Goal: Task Accomplishment & Management: Complete application form

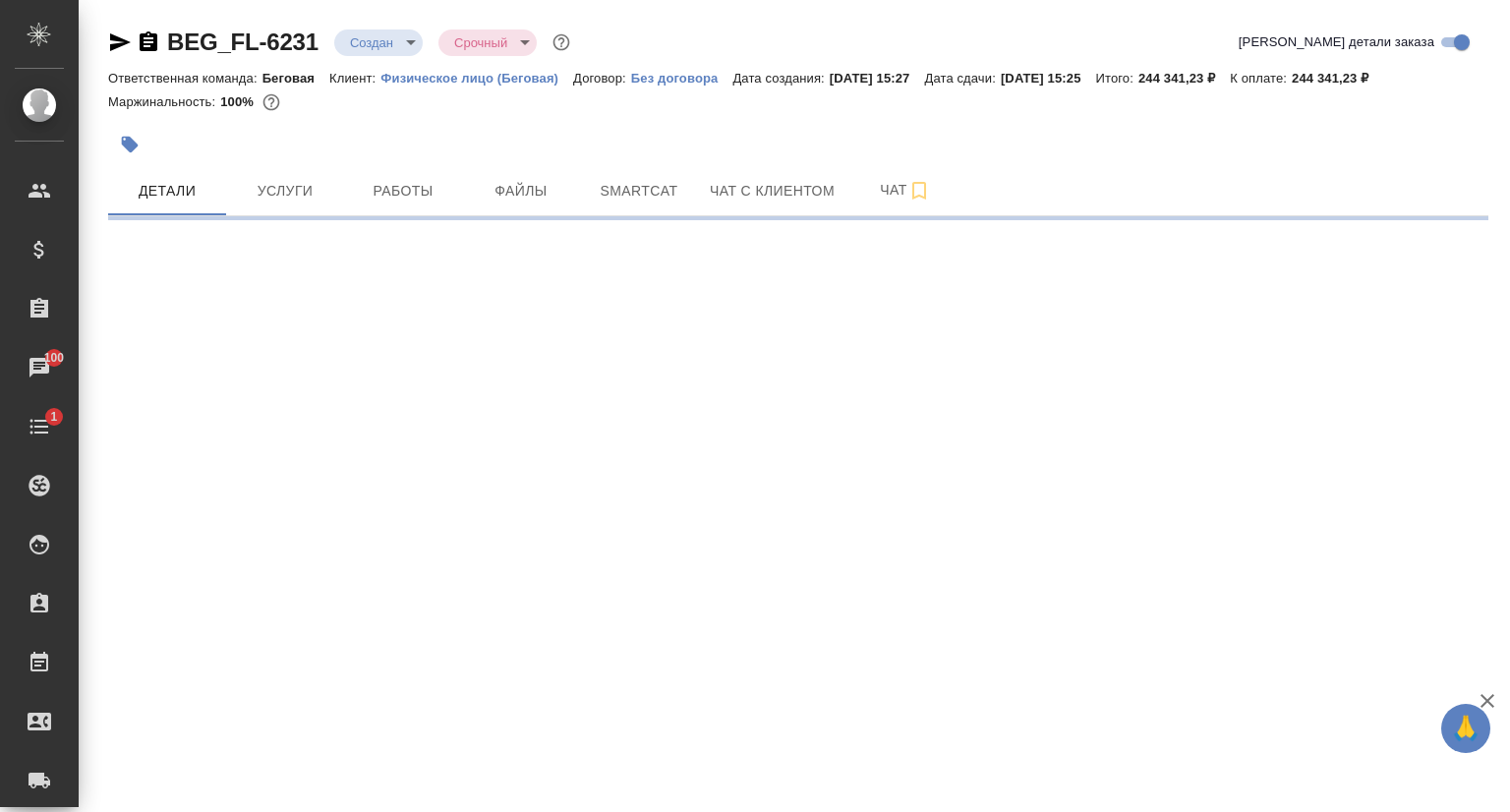
select select "RU"
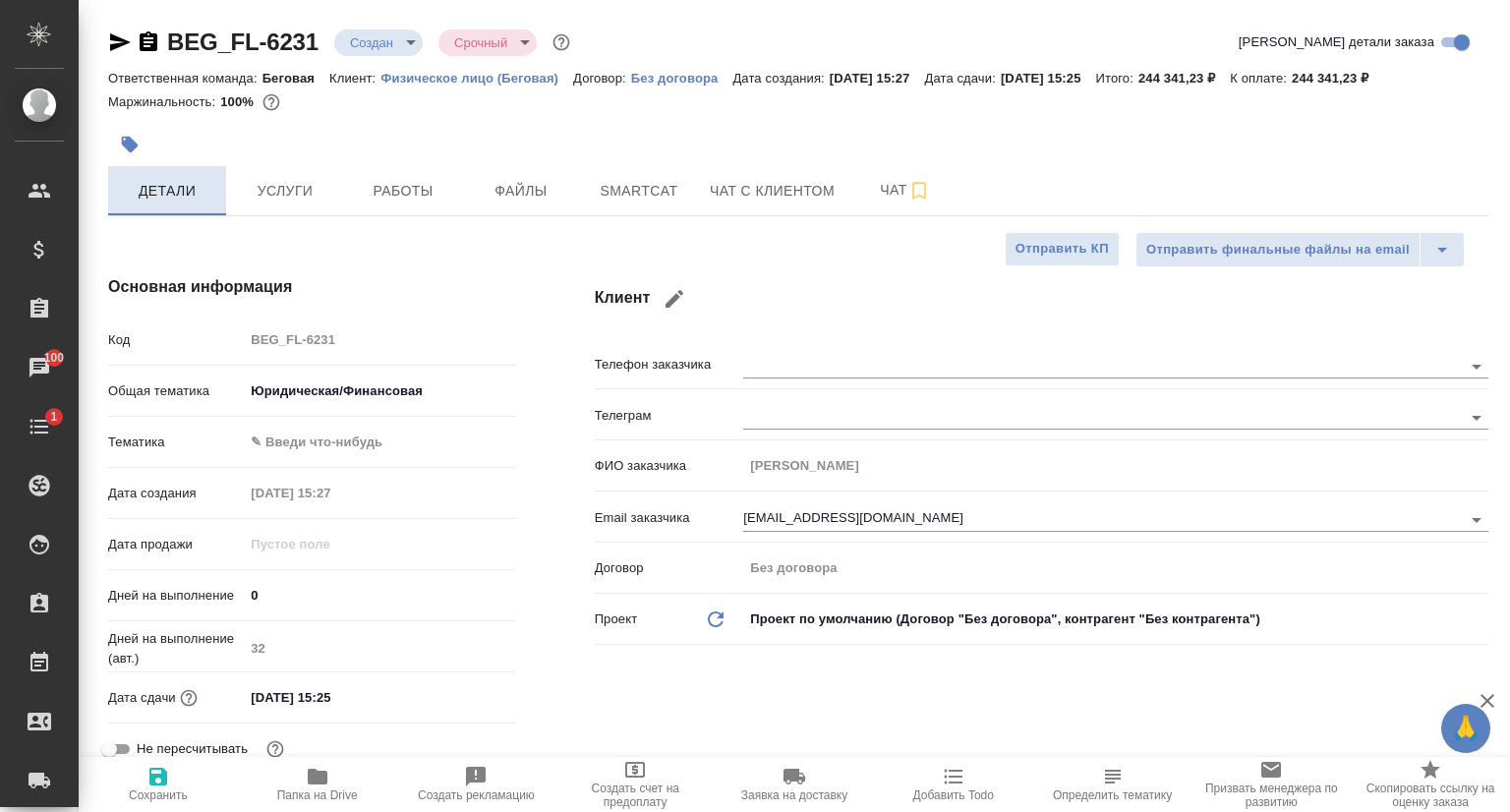
type textarea "x"
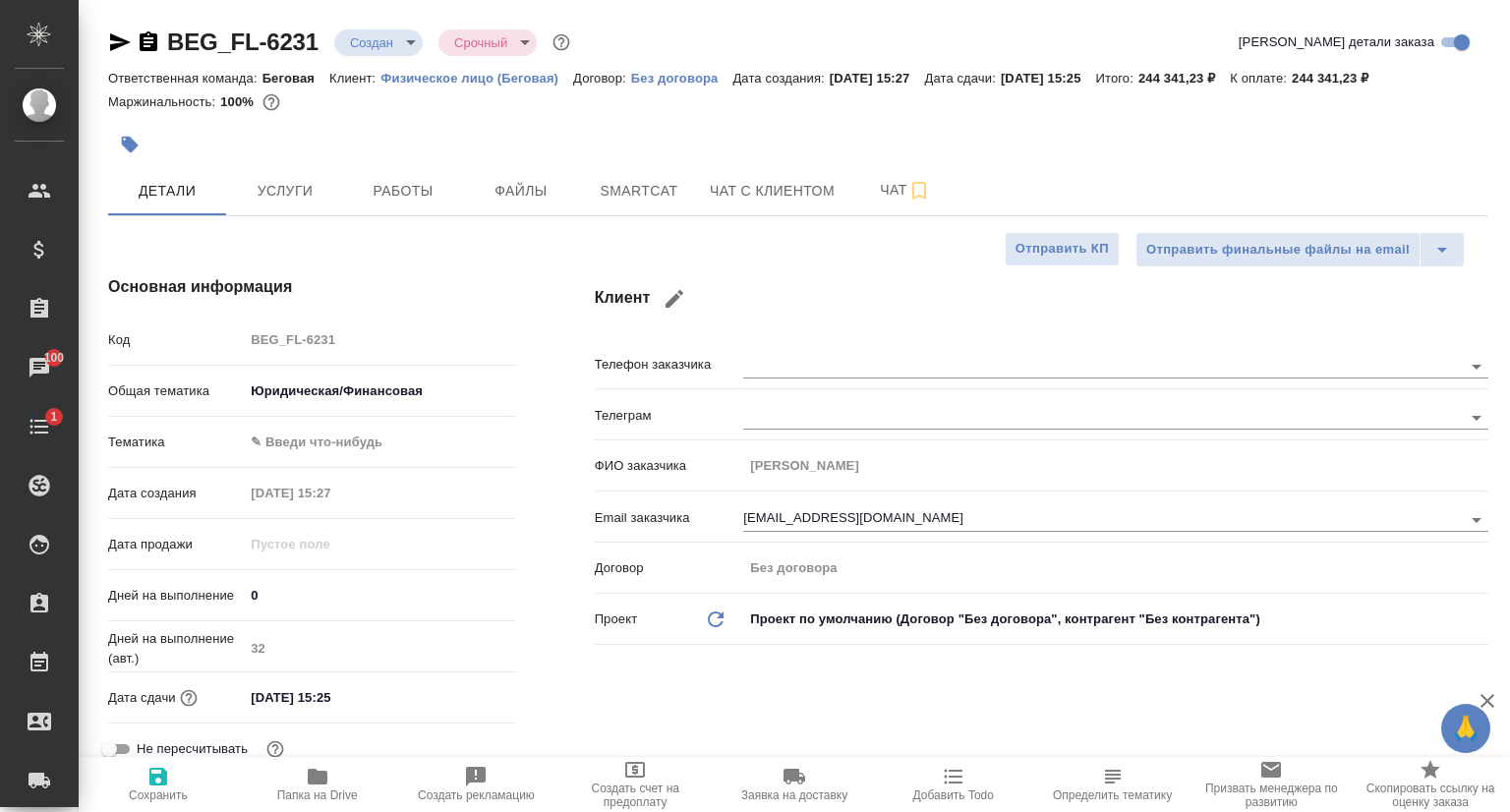
type textarea "x"
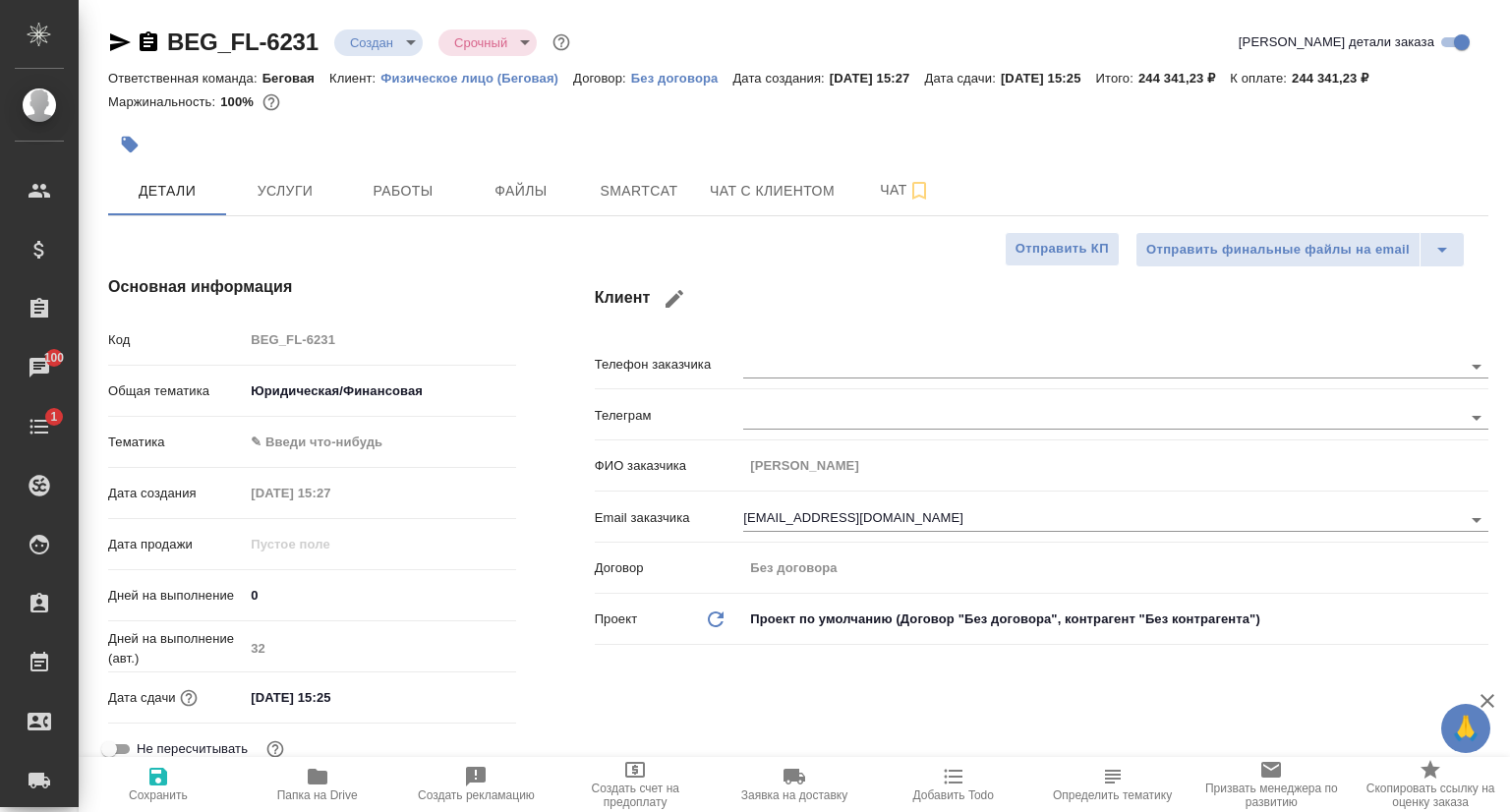
type textarea "x"
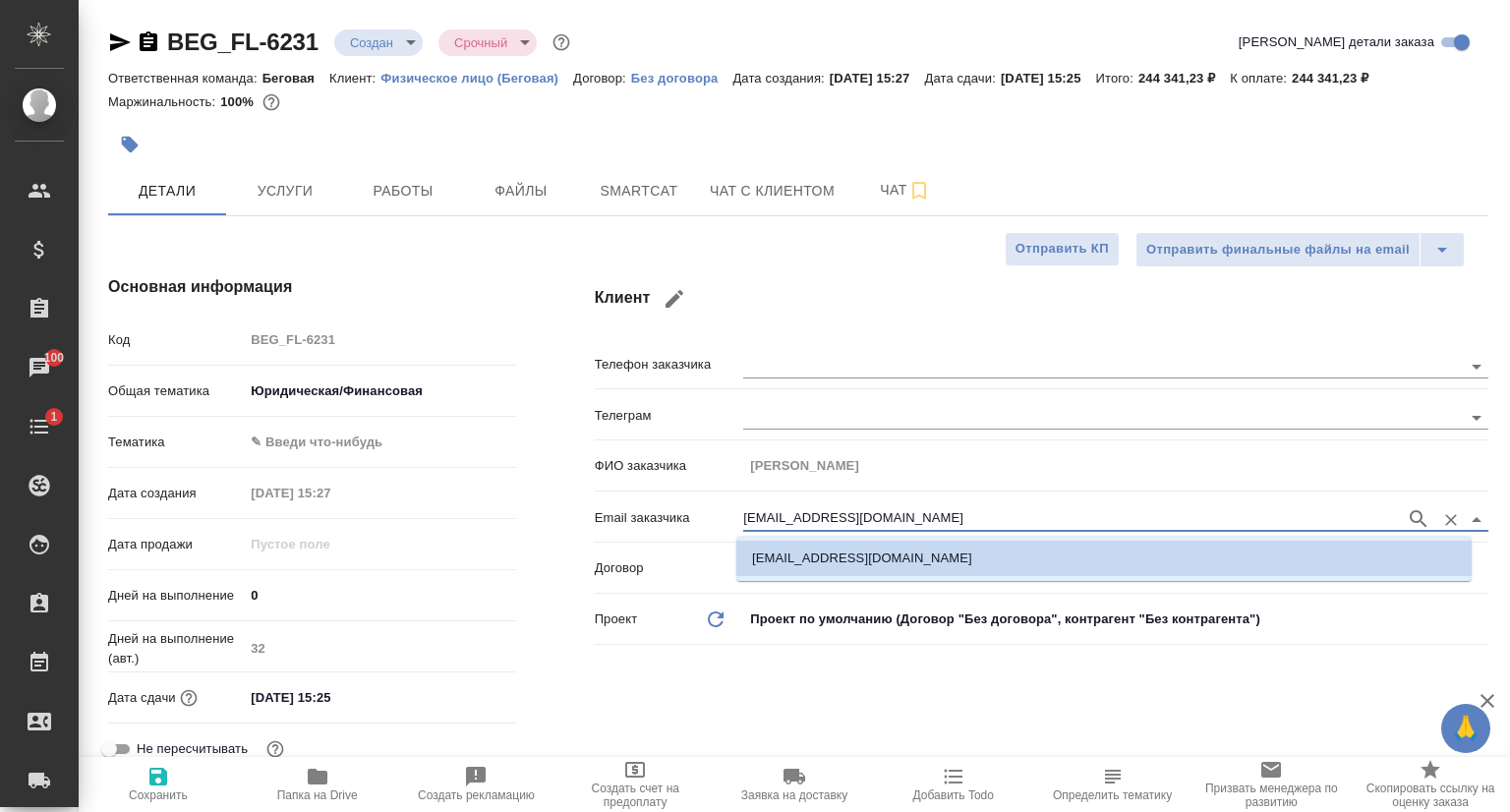
drag, startPoint x: 874, startPoint y: 512, endPoint x: 735, endPoint y: 519, distance: 139.2
click at [743, 519] on input "[EMAIL_ADDRESS][DOMAIN_NAME]" at bounding box center [1069, 519] width 653 height 24
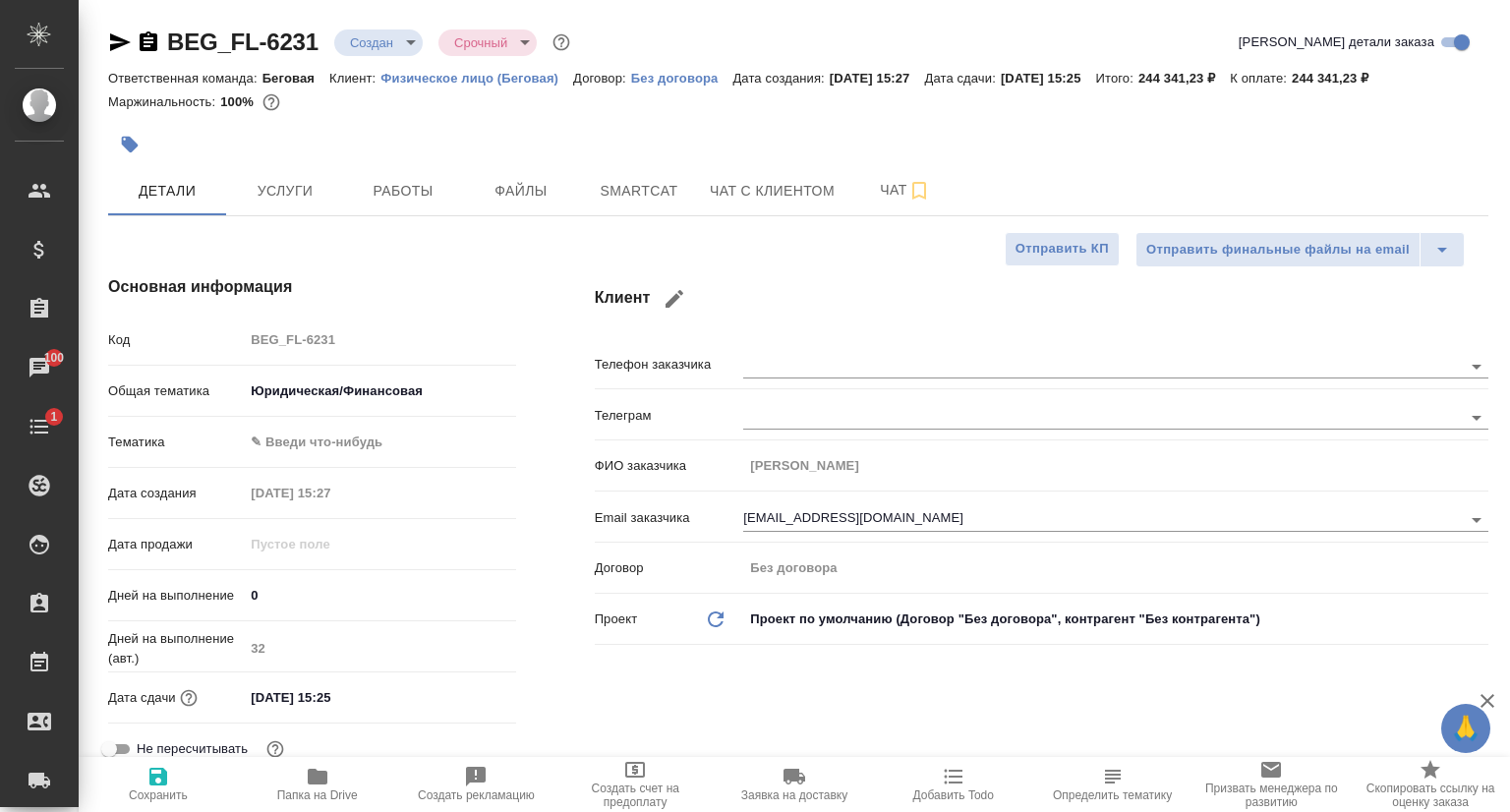
type textarea "x"
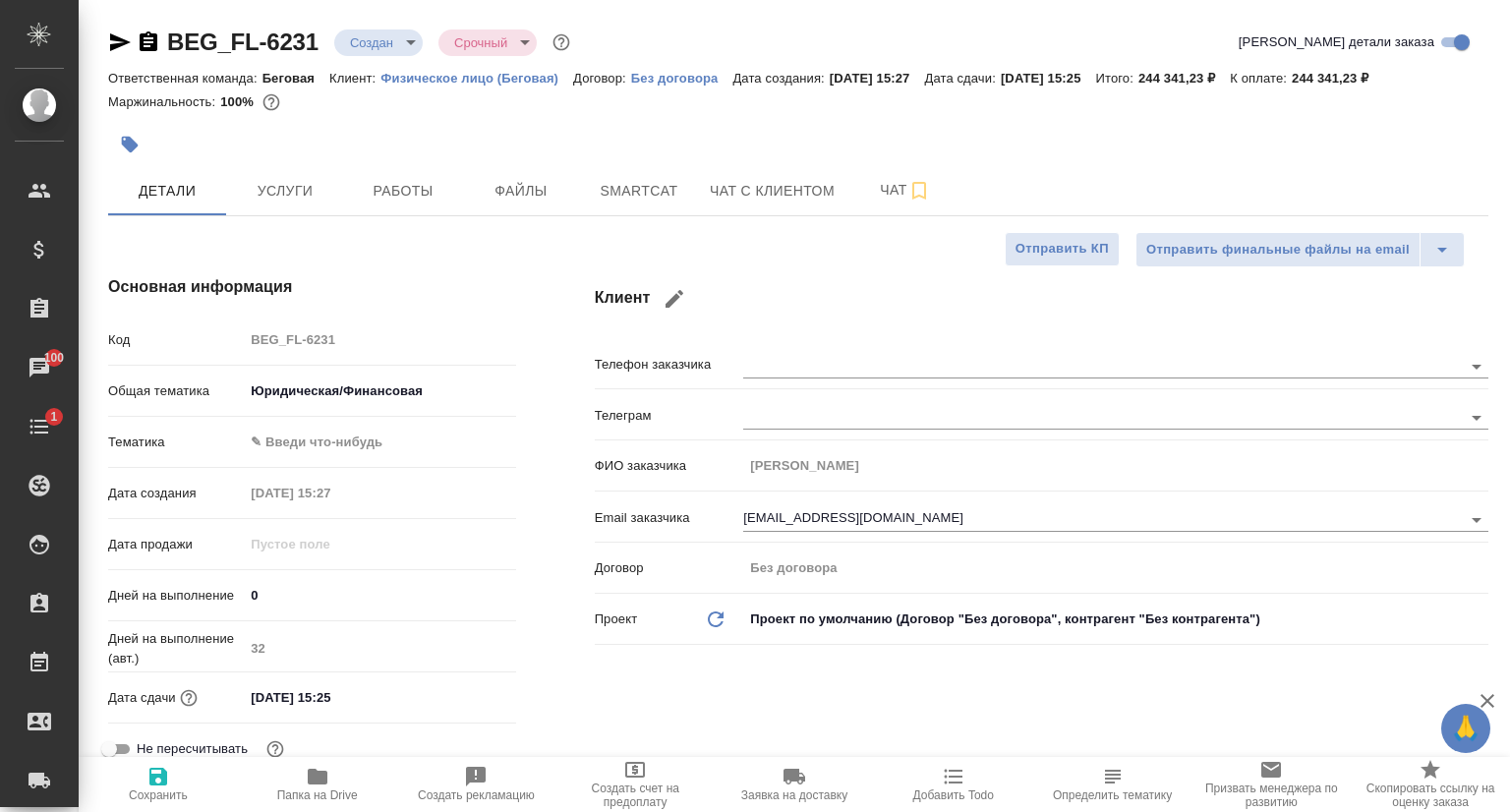
type textarea "x"
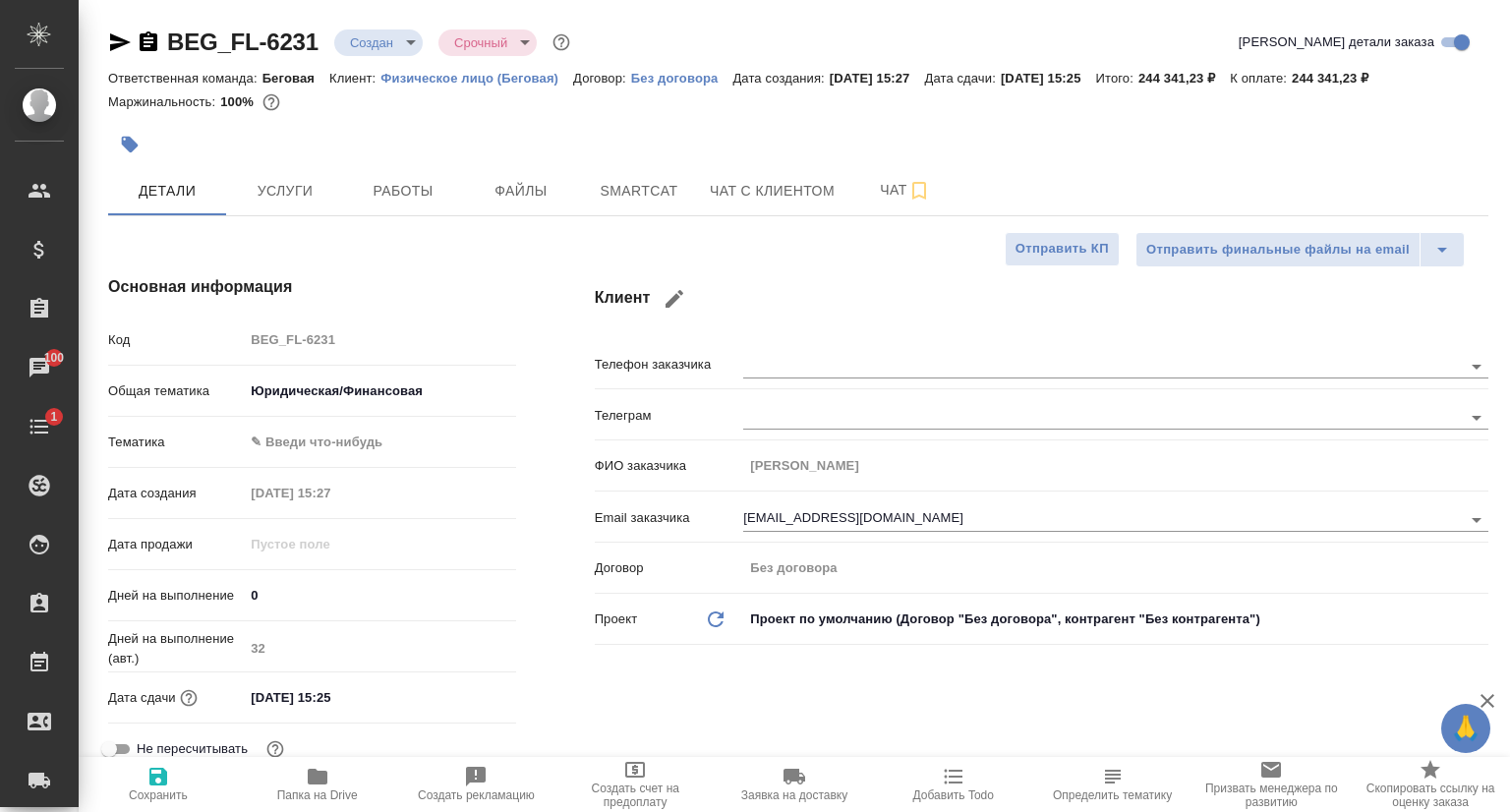
type textarea "x"
